Goal: Task Accomplishment & Management: Use online tool/utility

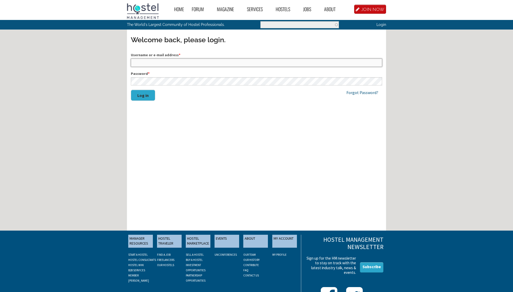
click at [157, 63] on input "Username or e-mail address *" at bounding box center [256, 63] width 251 height 8
type input "hostelarabas@gmail.com"
click at [131, 90] on button "Log in" at bounding box center [143, 95] width 24 height 11
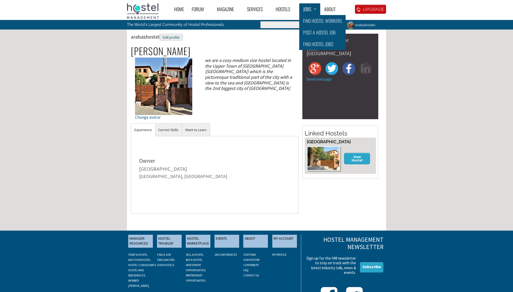
click at [308, 14] on link "Jobs" at bounding box center [309, 9] width 21 height 12
click at [316, 29] on link "Post a Hostel Job" at bounding box center [322, 33] width 46 height 12
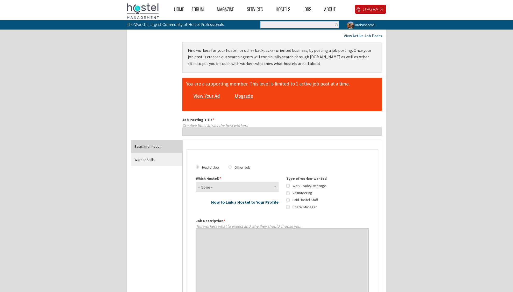
click at [212, 97] on link "View Your Ad" at bounding box center [206, 96] width 31 height 10
